Goal: Navigation & Orientation: Find specific page/section

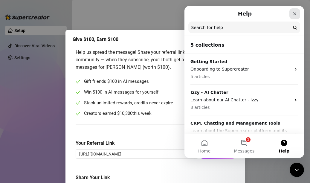
click at [296, 12] on icon "Close" at bounding box center [294, 13] width 5 height 5
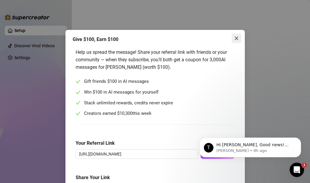
click at [234, 38] on icon "close" at bounding box center [236, 38] width 5 height 5
